Goal: Check status

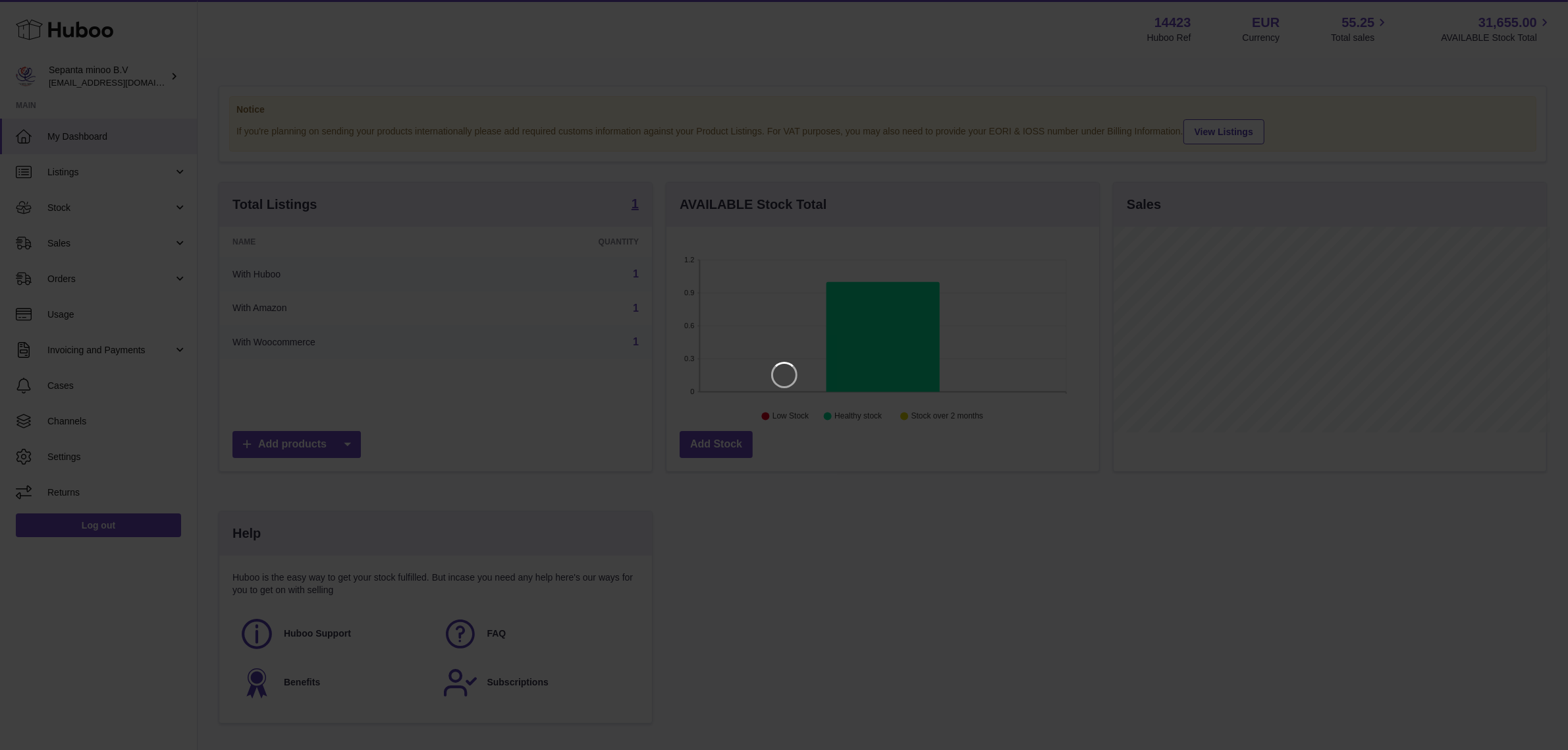
scroll to position [205, 437]
click at [1548, 13] on icon "Close" at bounding box center [1546, 11] width 11 height 11
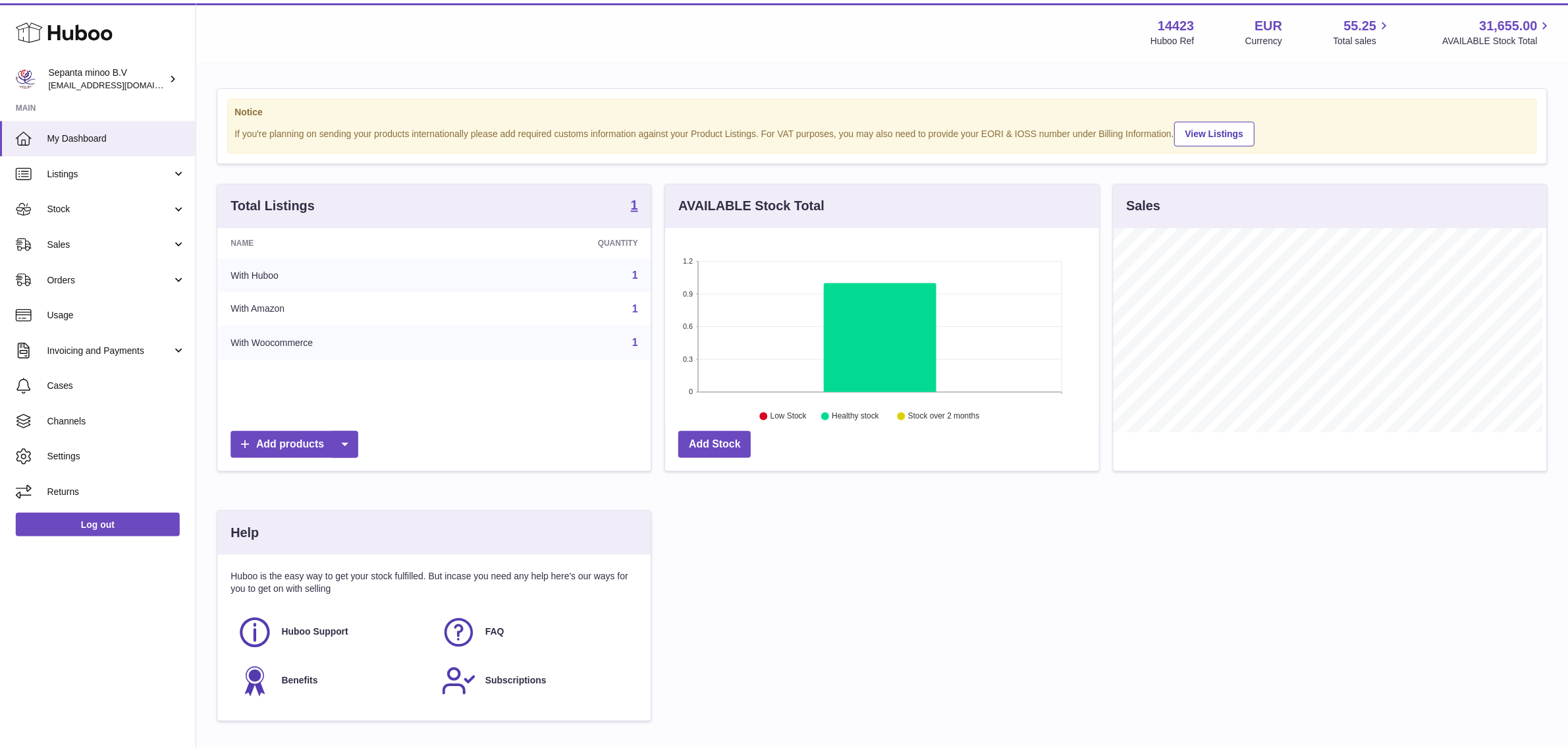
scroll to position [658648, 658095]
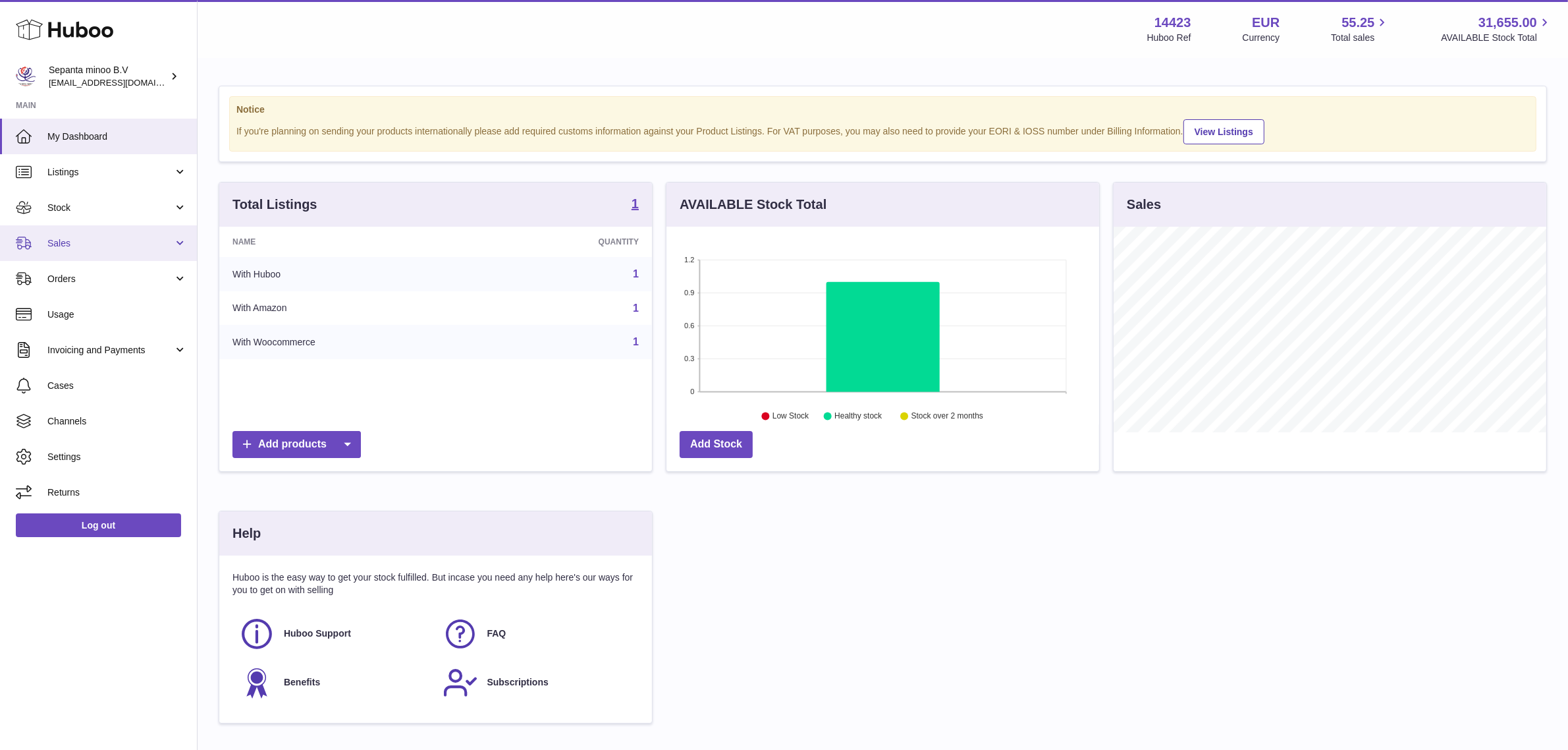
click at [89, 246] on span "Sales" at bounding box center [110, 243] width 126 height 12
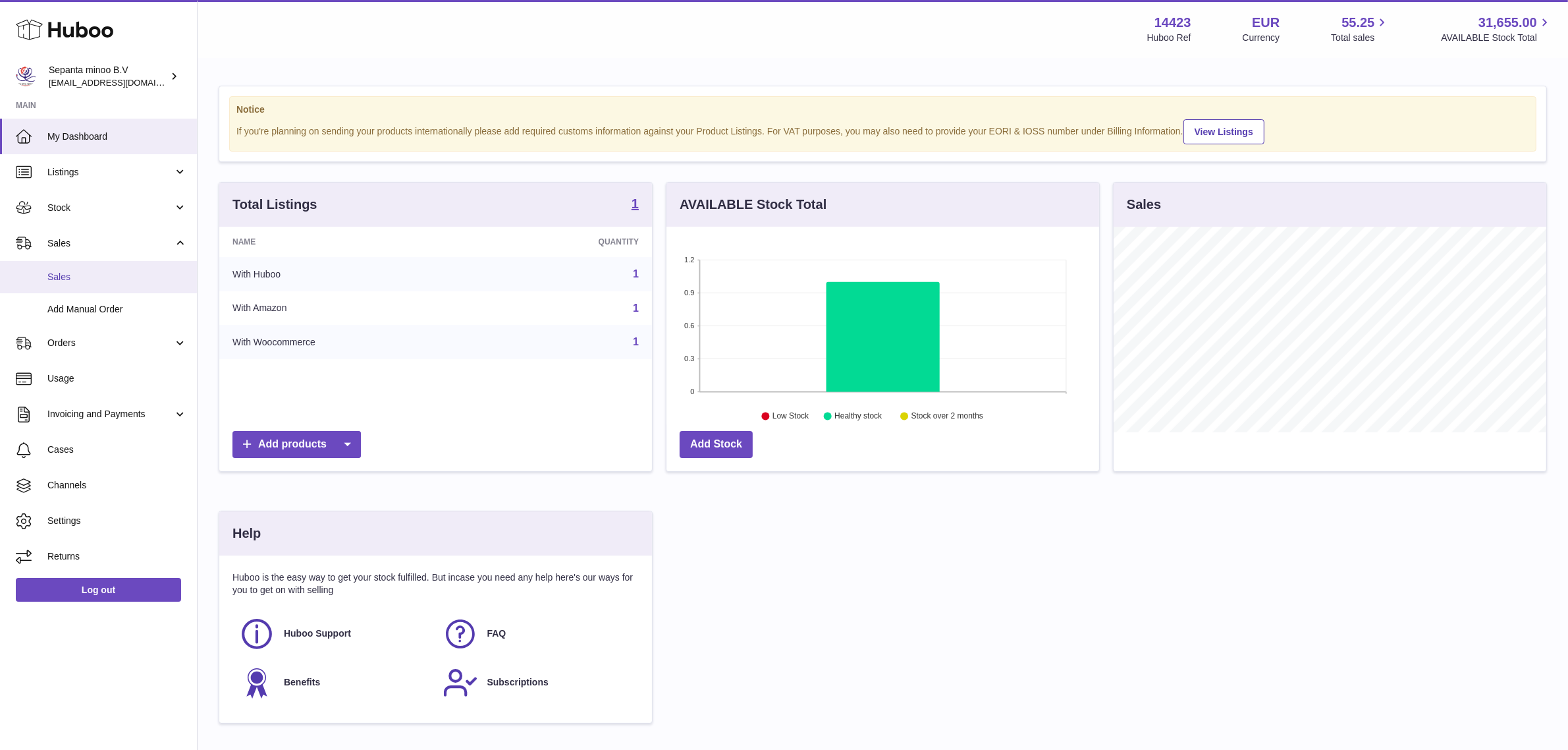
click at [91, 275] on span "Sales" at bounding box center [117, 277] width 140 height 12
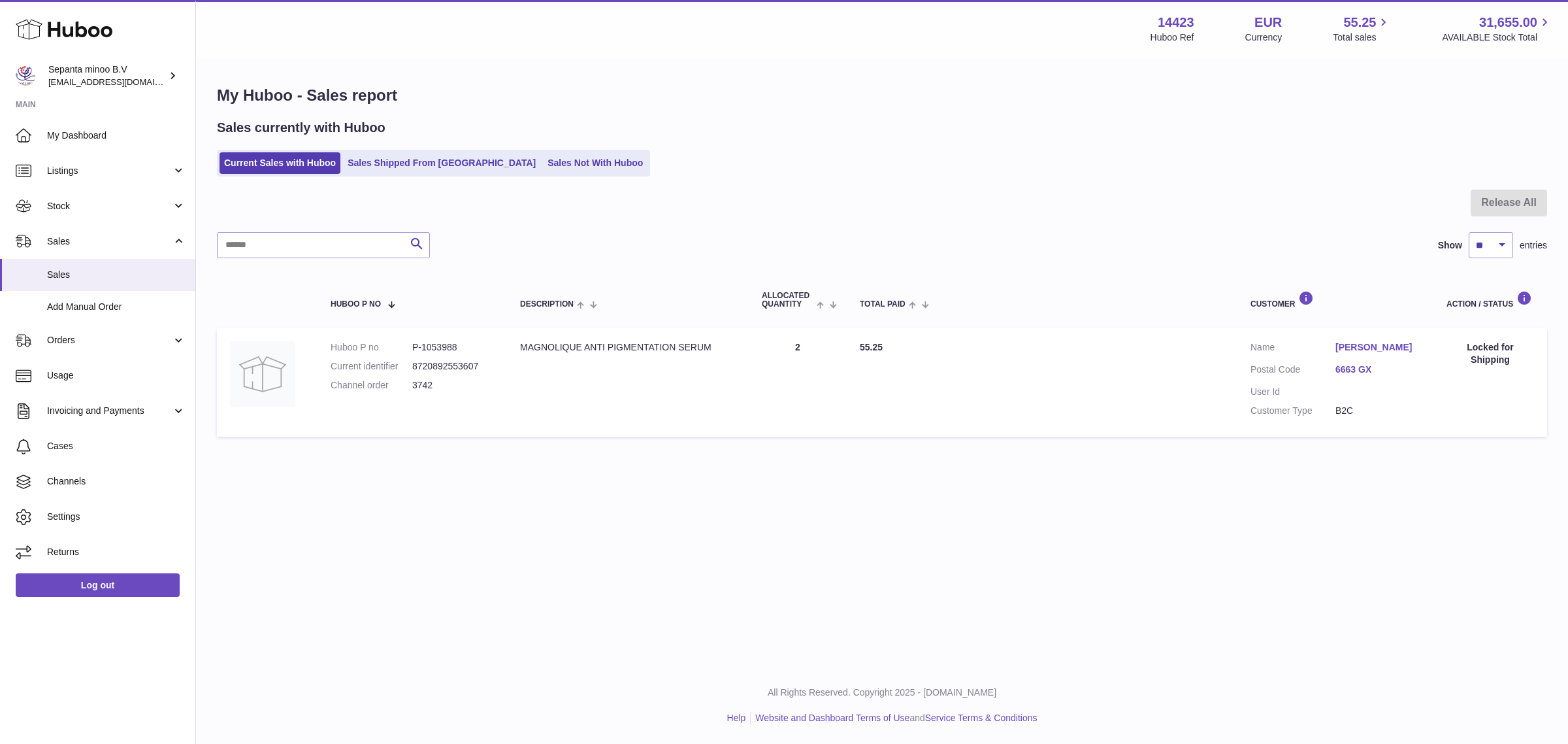
click at [1369, 374] on link "6663 GX" at bounding box center [1378, 369] width 85 height 12
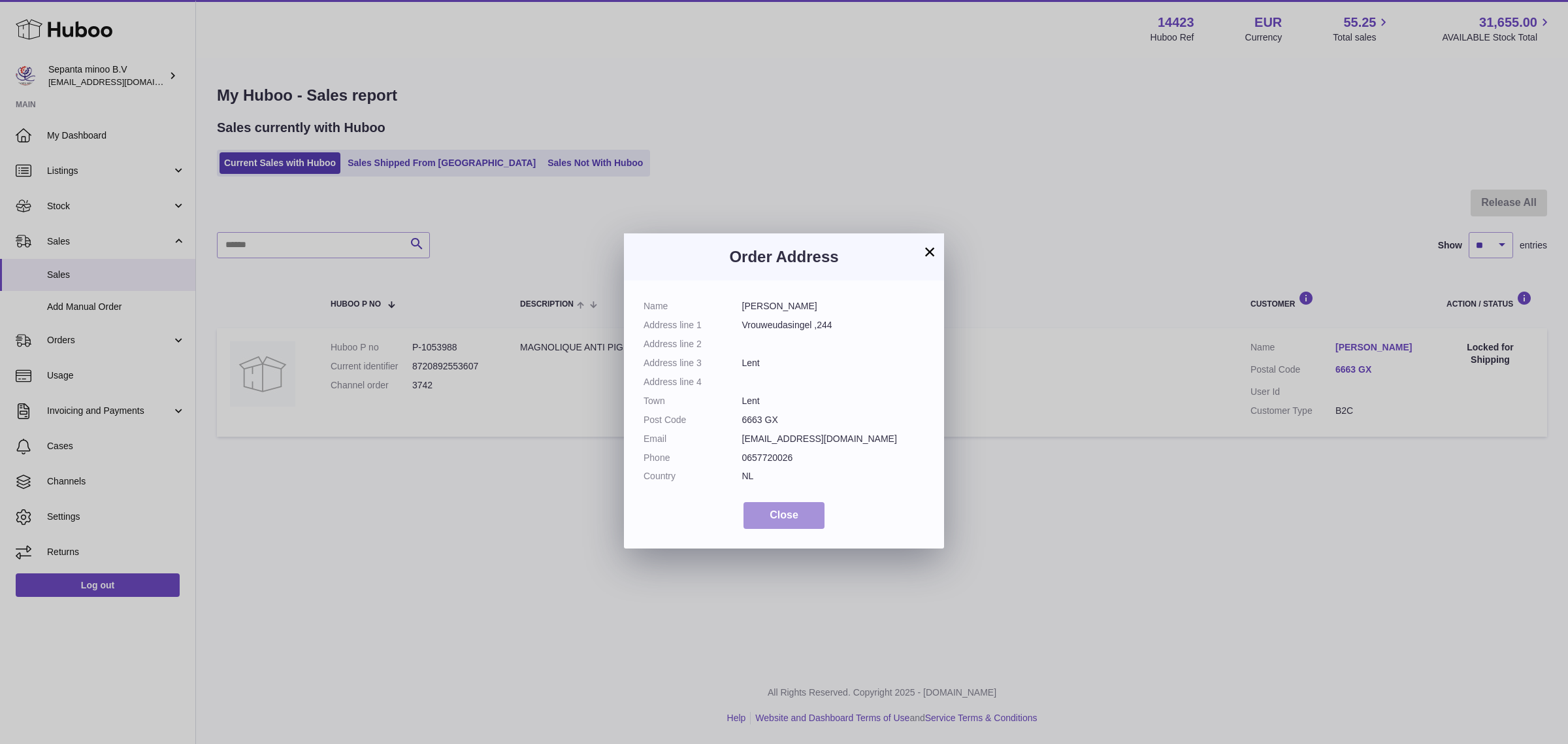
click at [797, 513] on span "Close" at bounding box center [784, 515] width 28 height 11
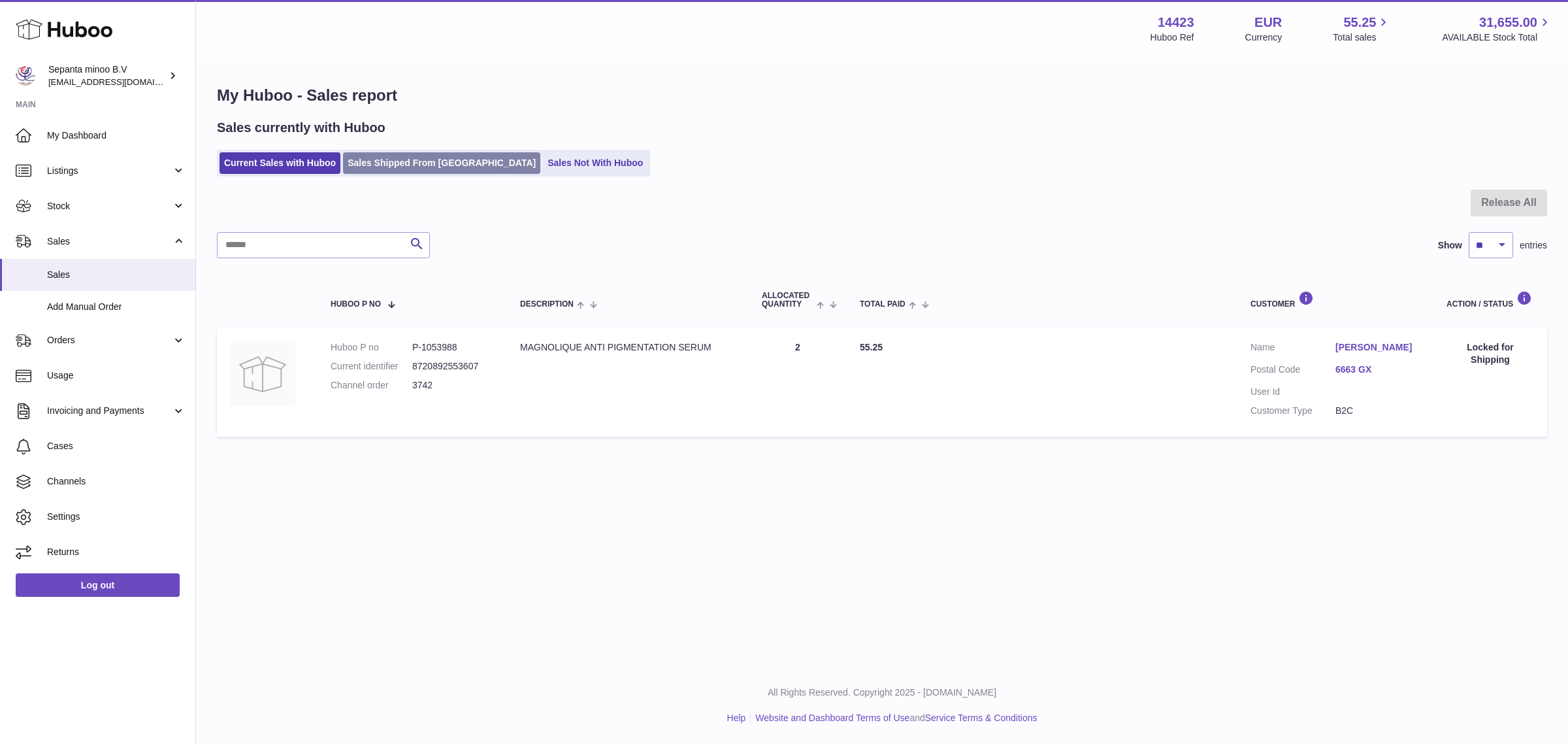
click at [451, 167] on link "Sales Shipped From [GEOGRAPHIC_DATA]" at bounding box center [441, 162] width 197 height 22
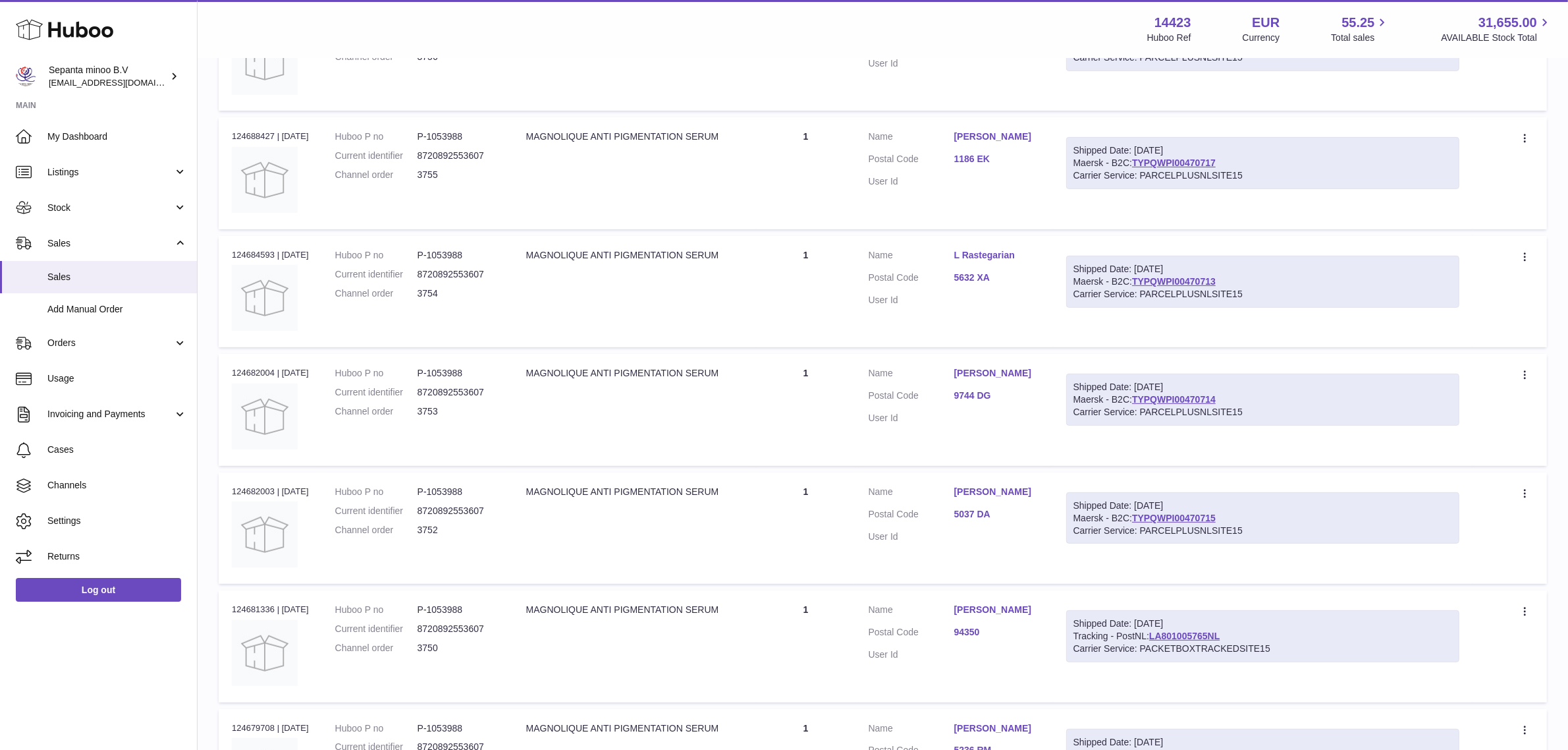
scroll to position [824, 0]
